Goal: Find contact information: Find contact information

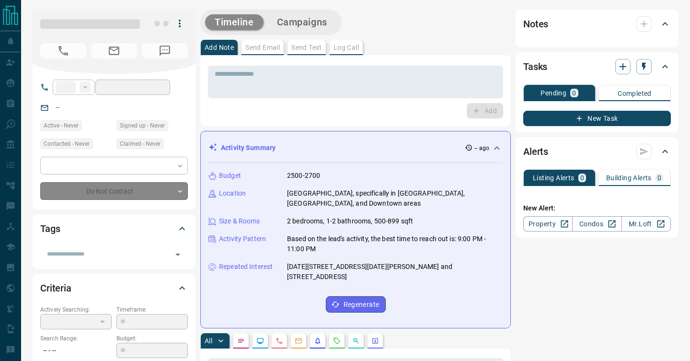
type input "**"
type input "**********"
type input "*"
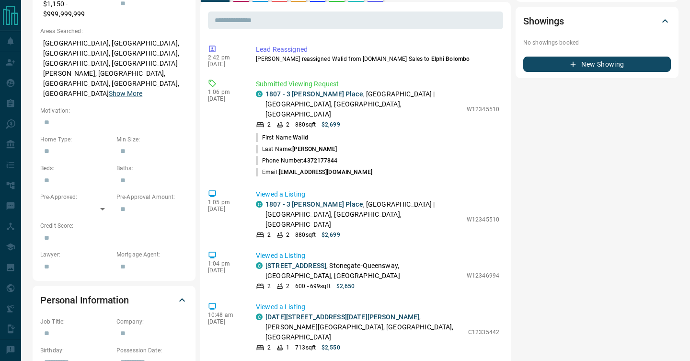
scroll to position [364, 0]
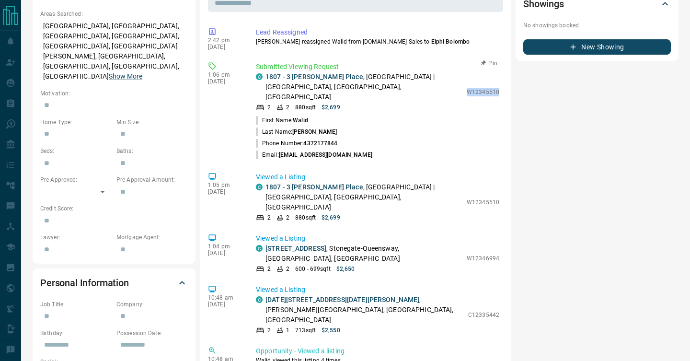
drag, startPoint x: 470, startPoint y: 66, endPoint x: 500, endPoint y: 67, distance: 30.2
click at [500, 67] on div "Submitted Viewing Request C 1807 - 3 Michael Powers Place , Islington | City Ce…" at bounding box center [379, 111] width 247 height 99
copy p "W12345510"
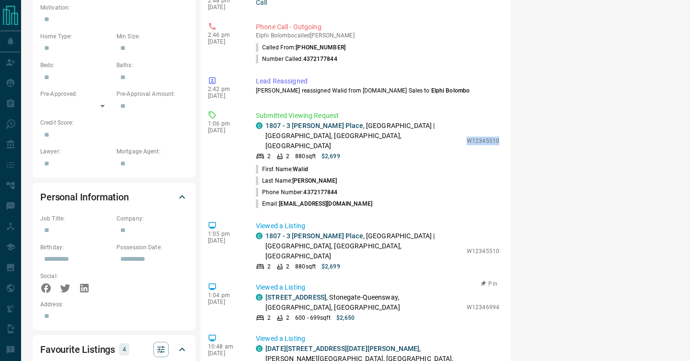
scroll to position [9, 0]
click at [350, 198] on li "Email: elbeywalid1@gmail.com" at bounding box center [378, 204] width 244 height 12
drag, startPoint x: 350, startPoint y: 174, endPoint x: 279, endPoint y: 176, distance: 71.5
click at [279, 198] on li "Email: elbeywalid1@gmail.com" at bounding box center [378, 204] width 244 height 12
copy p "elbeywalid1@gmail.com"
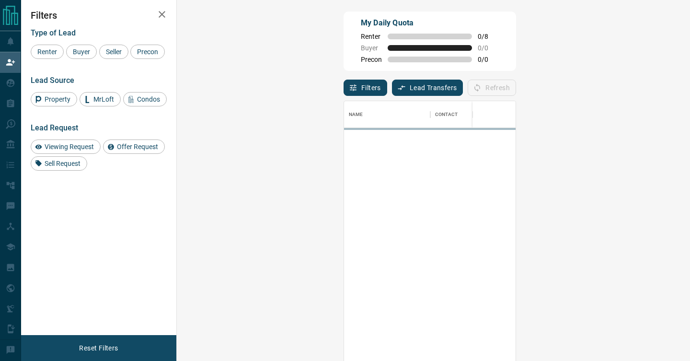
scroll to position [273, 493]
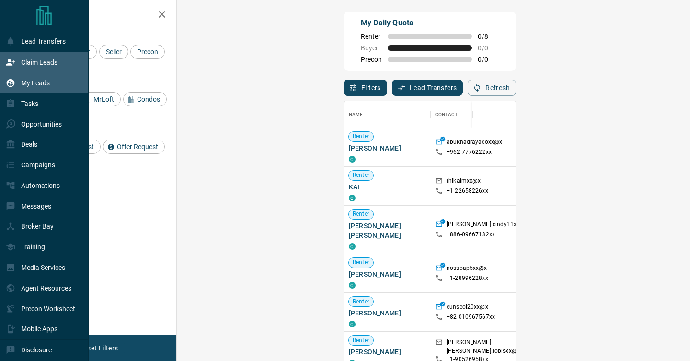
click at [35, 85] on p "My Leads" at bounding box center [35, 83] width 29 height 8
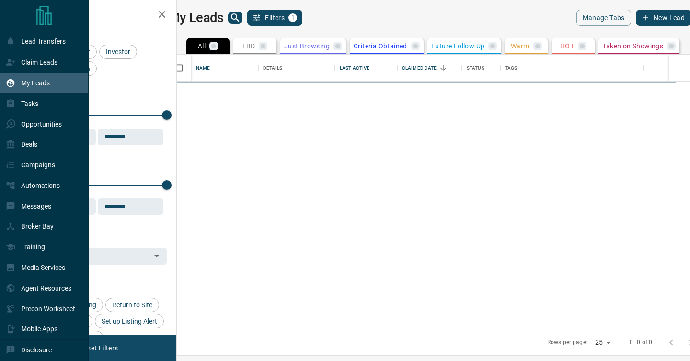
scroll to position [275, 509]
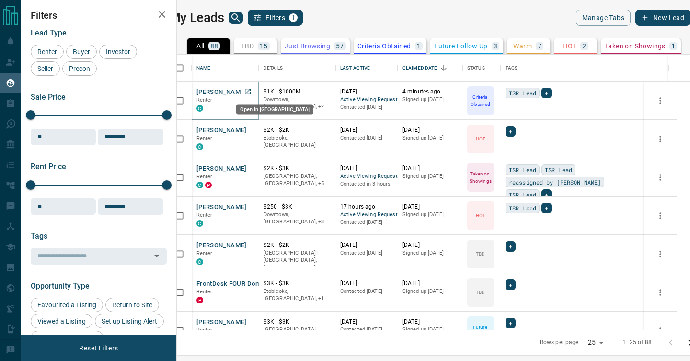
click at [252, 93] on icon "Open in New Tab" at bounding box center [248, 92] width 8 height 8
